Goal: Information Seeking & Learning: Learn about a topic

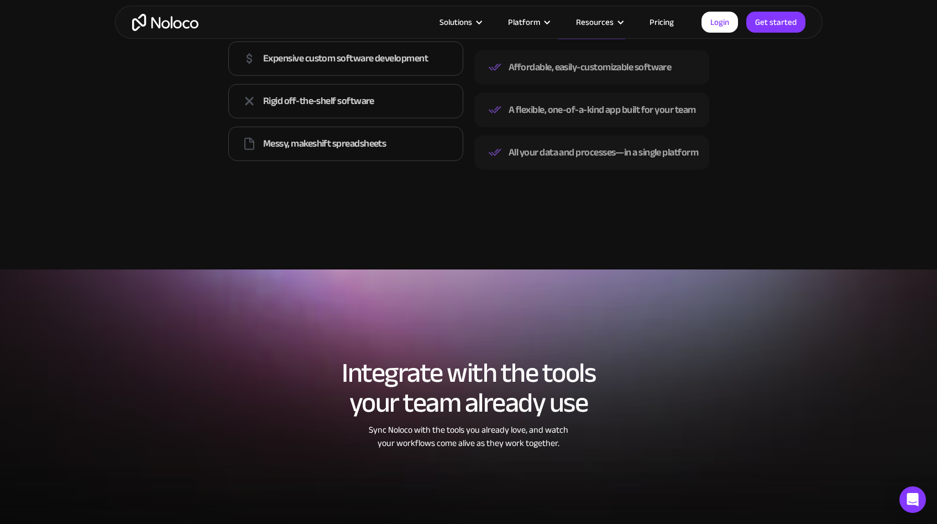
scroll to position [2586, 0]
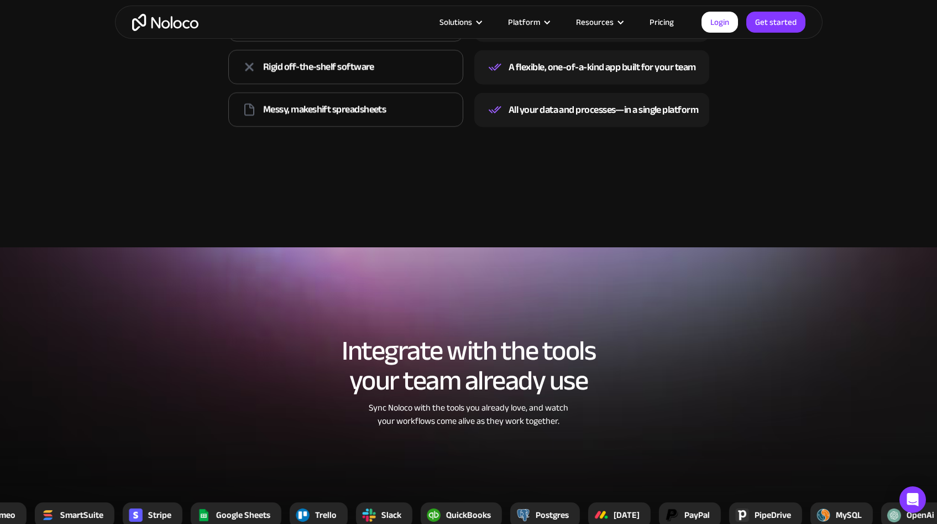
click at [662, 20] on link "Pricing" at bounding box center [662, 22] width 52 height 14
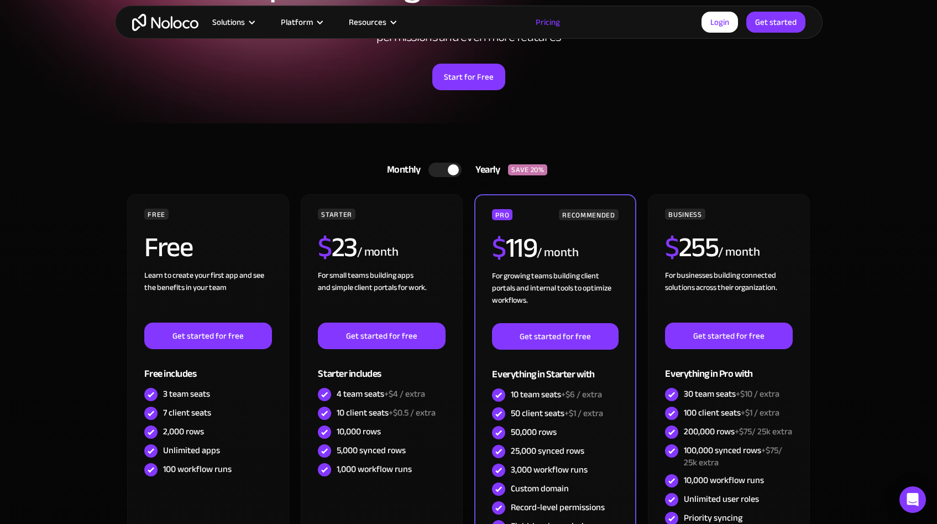
scroll to position [195, 0]
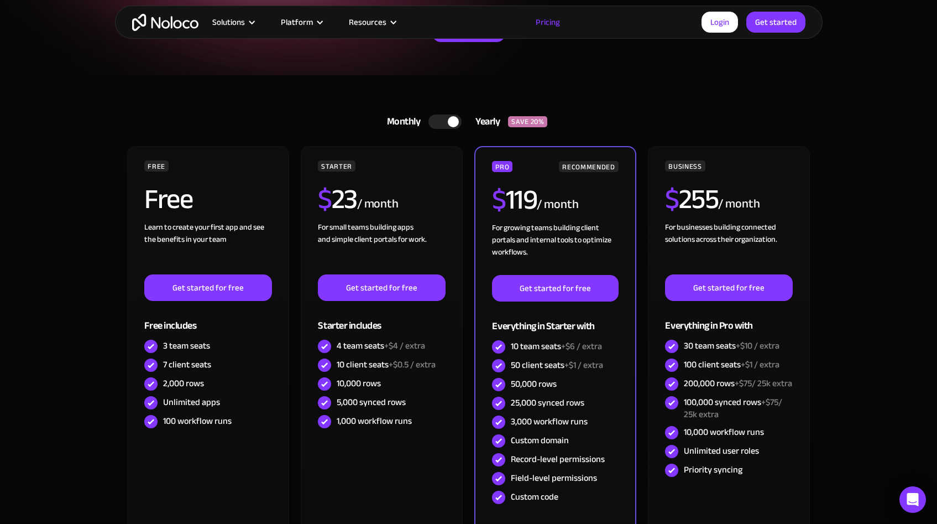
click at [454, 122] on div at bounding box center [453, 121] width 11 height 11
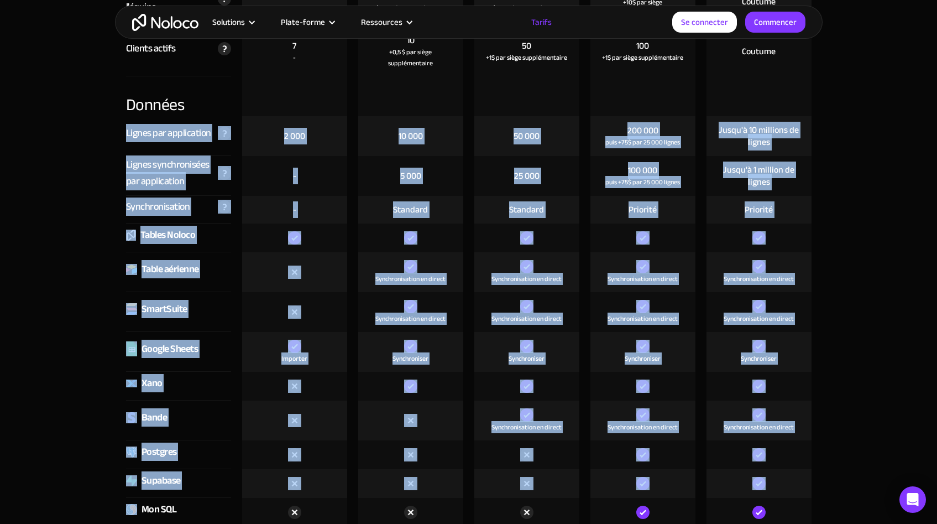
scroll to position [1598, 0]
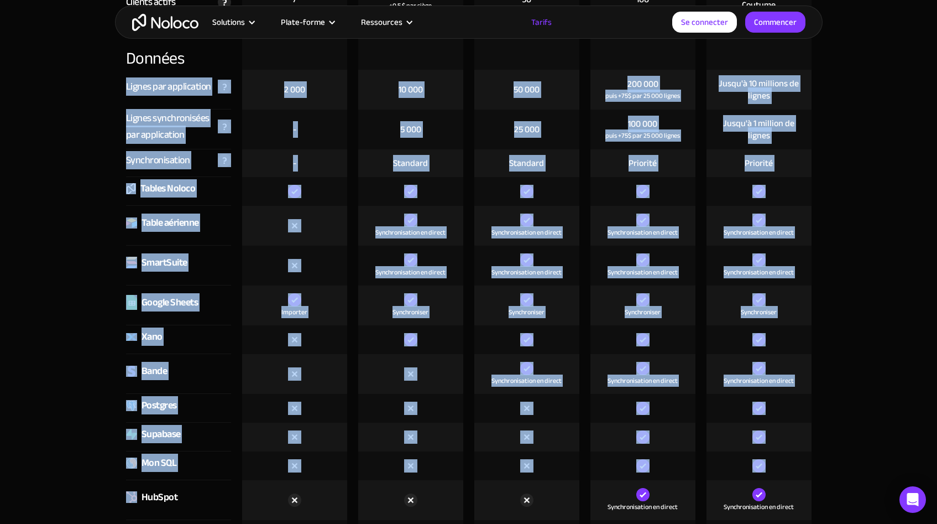
drag, startPoint x: 104, startPoint y: 416, endPoint x: 130, endPoint y: 513, distance: 100.2
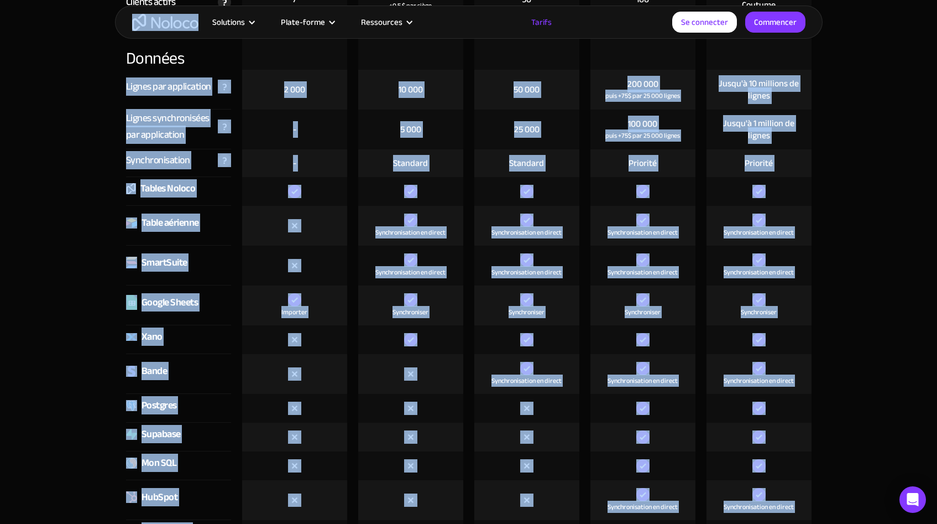
drag, startPoint x: 398, startPoint y: 39, endPoint x: 617, endPoint y: 6, distance: 221.4
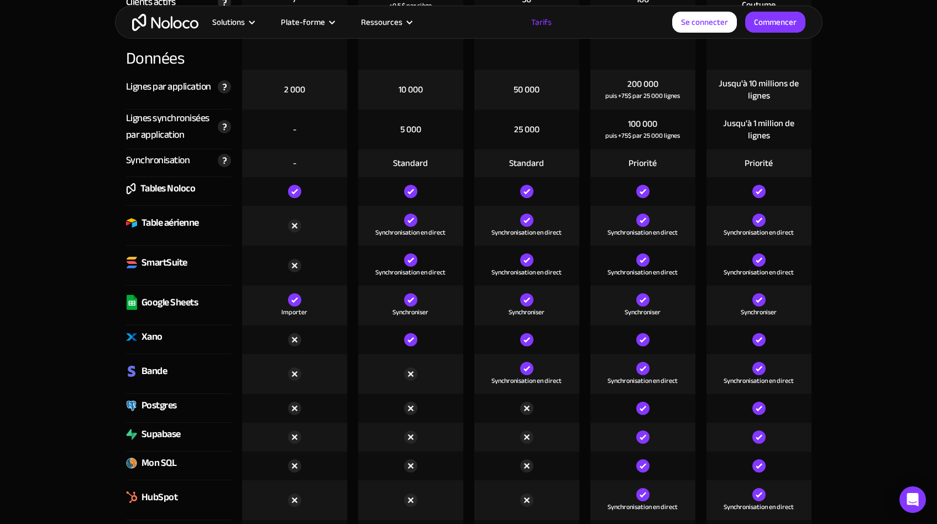
click at [798, 185] on div at bounding box center [759, 191] width 105 height 29
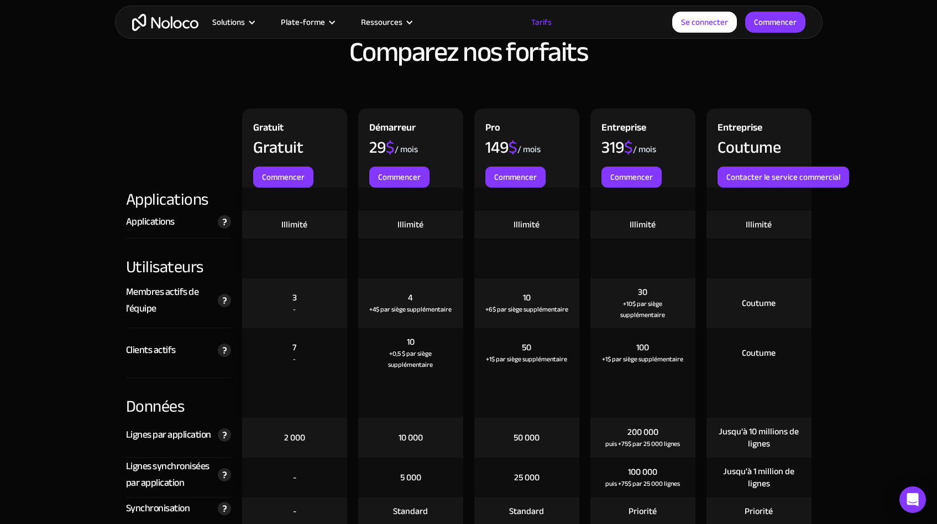
scroll to position [1248, 0]
